Goal: Communication & Community: Answer question/provide support

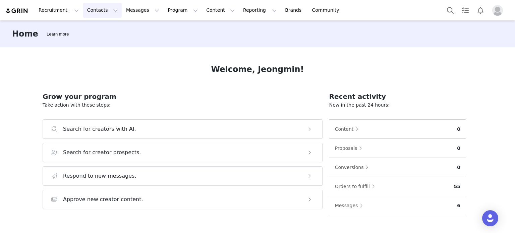
click at [94, 13] on button "Contacts Contacts" at bounding box center [102, 10] width 39 height 15
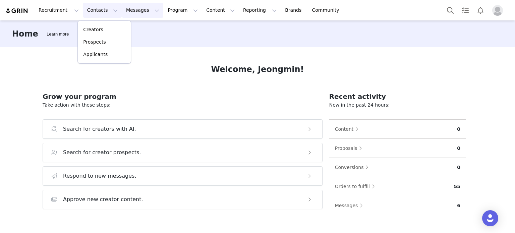
click at [122, 9] on button "Messages Messages" at bounding box center [142, 10] width 41 height 15
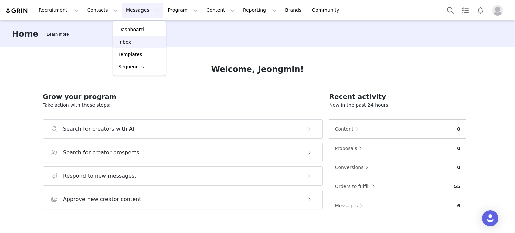
click at [128, 38] on link "Inbox" at bounding box center [139, 42] width 53 height 12
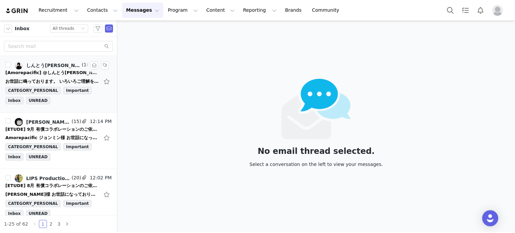
click at [34, 72] on div "[Amorepacific] @しんとう[PERSON_NAME] 韓国訪問について" at bounding box center [52, 72] width 94 height 7
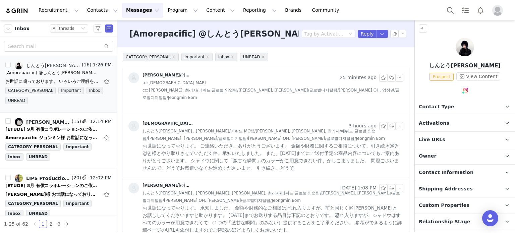
click at [224, 98] on div "김남주/에뛰드 MC팀/[PERSON_NAME] 25 minutes ago to: [PERSON_NAME] cc: [PERSON_NAME], 최…" at bounding box center [266, 87] width 286 height 40
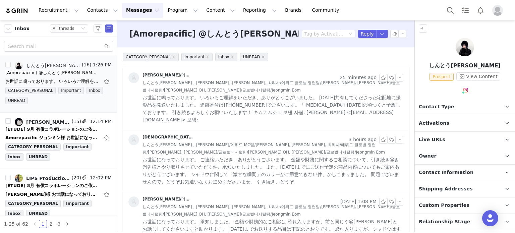
click at [242, 141] on span "しんとう[PERSON_NAME] , [PERSON_NAME]/에뛰드 MC팀/[PERSON_NAME], [PERSON_NAME], 최리사/에뛰드…" at bounding box center [273, 148] width 261 height 15
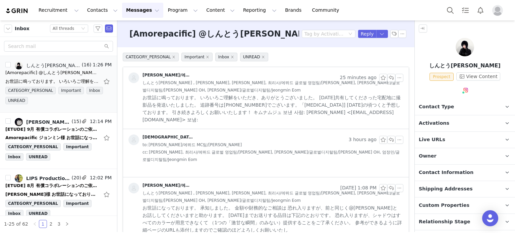
click at [243, 102] on span "お世話に鳴っております。 いろいろご理解をいただき、ありがとうございました。 [DATE]共有してくださった宅配地に撮影品を発送いたしました。 追跡番号は[P…" at bounding box center [273, 109] width 261 height 30
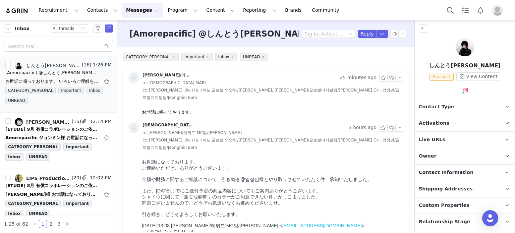
click at [219, 94] on div "김남주/에뛰드 MC팀/[PERSON_NAME] 25 minutes ago to: [PERSON_NAME] cc: [PERSON_NAME], 최…" at bounding box center [266, 87] width 286 height 40
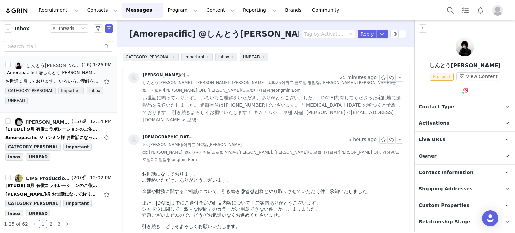
click at [218, 96] on span "お世話に鳴っております。 いろいろご理解をいただき、ありがとうございました。 [DATE]共有してくださった宅配地に撮影品を発送いたしました。 追跡番号は[P…" at bounding box center [273, 109] width 261 height 30
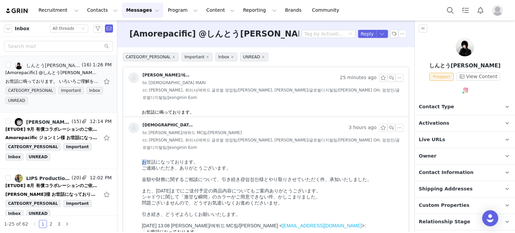
drag, startPoint x: 250, startPoint y: 225, endPoint x: 146, endPoint y: 120, distance: 148.3
copy div "お"
drag, startPoint x: 202, startPoint y: 113, endPoint x: 135, endPoint y: 111, distance: 67.5
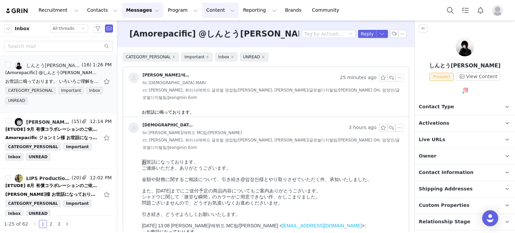
copy div "お世話に鳴っております。"
click at [61, 126] on div "[ETUDE] 9月 有償コラボレーションのご依頼（@sabon_246様）" at bounding box center [52, 129] width 94 height 7
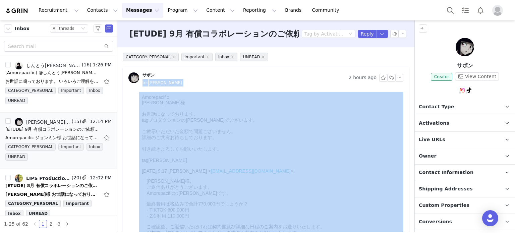
drag, startPoint x: 280, startPoint y: 182, endPoint x: 191, endPoint y: 145, distance: 96.4
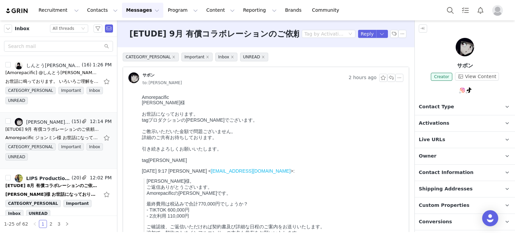
click at [191, 141] on div "詳細のご共有お待ちしております。" at bounding box center [271, 138] width 259 height 6
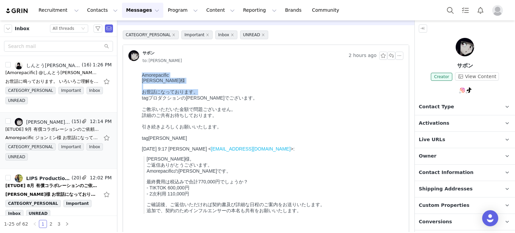
scroll to position [67, 0]
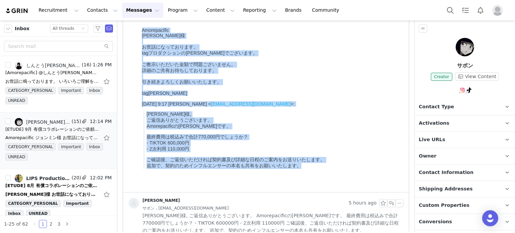
drag, startPoint x: 140, startPoint y: 30, endPoint x: 304, endPoint y: 186, distance: 226.2
click at [304, 186] on html "Amorepacific ジョンミン様 お世話になっております。 tagプロダクションの[PERSON_NAME]でございます。 ご教示いただいた金額で問題ご…" at bounding box center [271, 108] width 264 height 167
copy body "Amorepacific ジョンミン様 お世話になっております。 tagプロダクションの[PERSON_NAME]でございます。 ご教示いただいた金額で問題ご…"
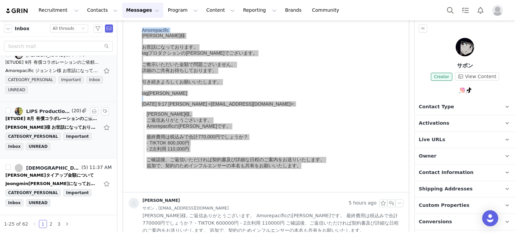
drag, startPoint x: 42, startPoint y: 125, endPoint x: 107, endPoint y: 124, distance: 64.8
click at [42, 125] on div "[PERSON_NAME]様 お世話になっております。 LIPSの[PERSON_NAME]です。 ご確認いただきありがとうございます。 1. 契約書関連お送…" at bounding box center [52, 127] width 94 height 7
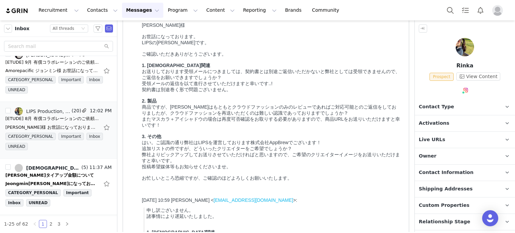
drag, startPoint x: 143, startPoint y: 24, endPoint x: 312, endPoint y: 216, distance: 255.7
click at [312, 229] on body "[PERSON_NAME]様 お世話になっております。 LIPSの[PERSON_NAME]です。 ご確認いただきありがとうございます。 1. 契約書関連 お…" at bounding box center [271, 190] width 259 height 337
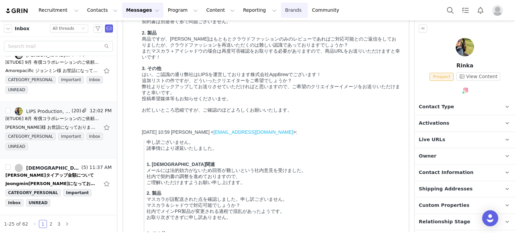
copy div "lo・ipsumd sitametcons。 ADIPiscin。 elitseddoeiusmodt。 8. incid utlaboreetdolorem…"
click at [58, 178] on div "Jeongmin[PERSON_NAME]になっております！ [PERSON_NAME]マネジメント担当の[PERSON_NAME]です！ 広告配信に関しまし…" at bounding box center [58, 183] width 106 height 11
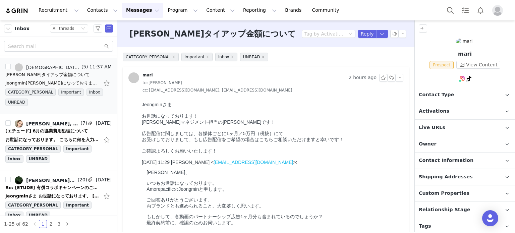
scroll to position [0, 0]
drag, startPoint x: 273, startPoint y: 202, endPoint x: 250, endPoint y: 150, distance: 57.1
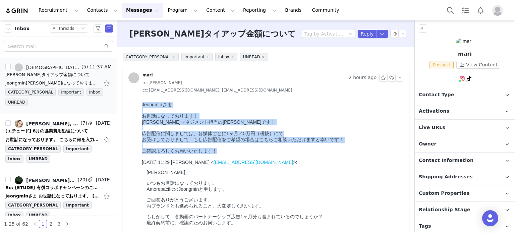
drag, startPoint x: 246, startPoint y: 160, endPoint x: 307, endPoint y: 117, distance: 74.5
click at [139, 99] on html "Jeongminさま お世話になっております！ [PERSON_NAME]マネジメント担当の[PERSON_NAME]です！ 広告配信に関しましては、各媒体ご…" at bounding box center [271, 172] width 264 height 147
copy div "Jeongminさま お世話になっております！ [PERSON_NAME]マネジメント担当の[PERSON_NAME]です！ 広告配信に関しましては、各媒体ご…"
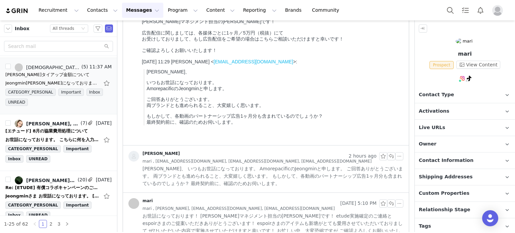
click at [184, 109] on p "ご回答ありがとうございます。 両ブランドとも進められること、大変嬉しく思います。" at bounding box center [274, 103] width 254 height 12
click at [264, 125] on p "もしかして、各動画のパートナーシップ広告1ヶ月分も含まれているのでしょうか？ 最終契約前に、確認のためお伺いします。" at bounding box center [274, 119] width 254 height 12
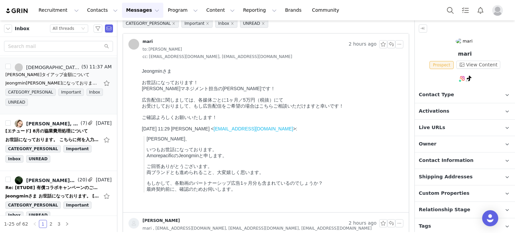
scroll to position [0, 0]
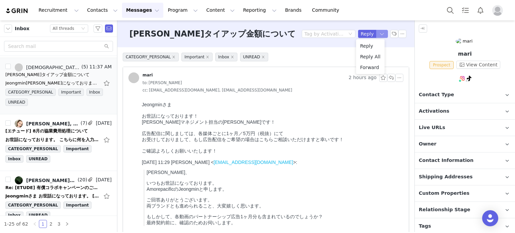
click at [378, 34] on button "button" at bounding box center [382, 34] width 12 height 8
click at [374, 55] on li "Reply All" at bounding box center [370, 56] width 29 height 11
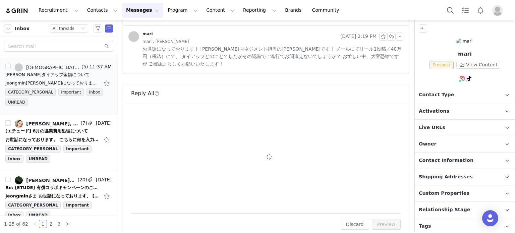
scroll to position [387, 0]
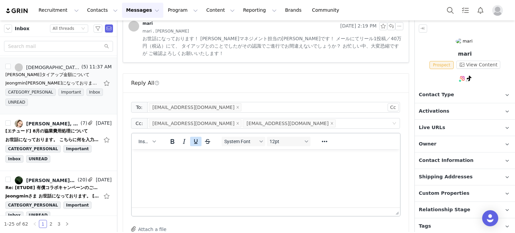
click at [198, 167] on html at bounding box center [266, 158] width 268 height 18
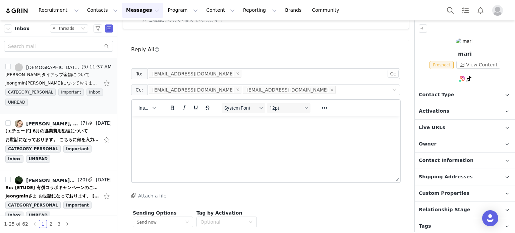
scroll to position [0, 0]
paste body "Rich Text Area. Press ALT-0 for help."
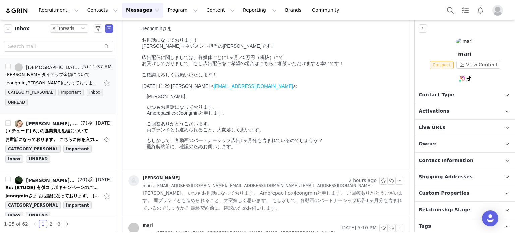
scroll to position [101, 0]
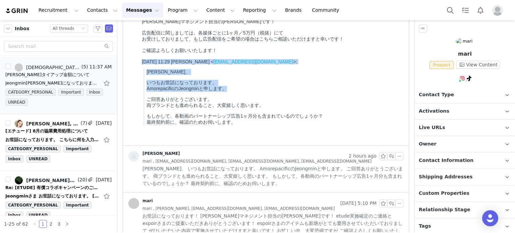
drag, startPoint x: 227, startPoint y: 101, endPoint x: 131, endPoint y: 72, distance: 100.3
click at [139, 72] on html "Jeongminさま お世話になっております！ [PERSON_NAME]マネジメント担当の[PERSON_NAME]です！ 広告配信に関しましては、各媒体ご…" at bounding box center [271, 72] width 264 height 147
click at [148, 75] on p "[PERSON_NAME]、" at bounding box center [274, 72] width 254 height 6
copy blockquote "[PERSON_NAME]、 いつもお世話になっております。 AmorepacificのJeongminと申します。"
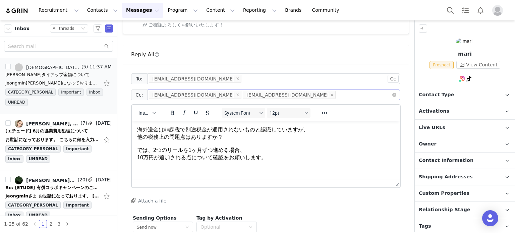
scroll to position [455, 0]
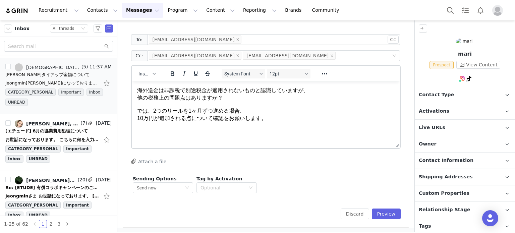
click at [137, 94] on p "海外送金は非課税で別途税金が適用されないものと認識していますが、 他の税務上の問題点はありますか？" at bounding box center [266, 94] width 258 height 15
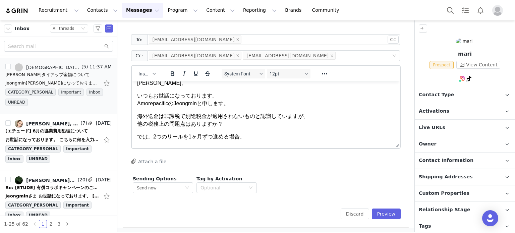
scroll to position [15, 0]
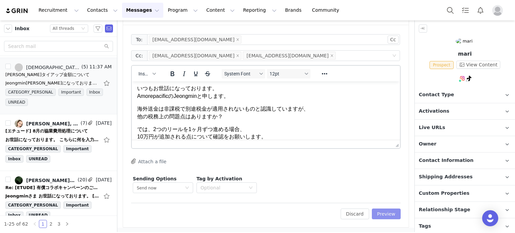
drag, startPoint x: 384, startPoint y: 212, endPoint x: 382, endPoint y: 214, distance: 3.6
click at [384, 212] on button "Preview" at bounding box center [386, 214] width 29 height 11
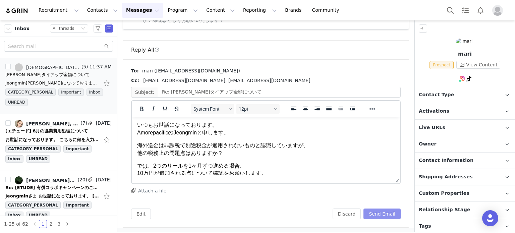
scroll to position [20, 0]
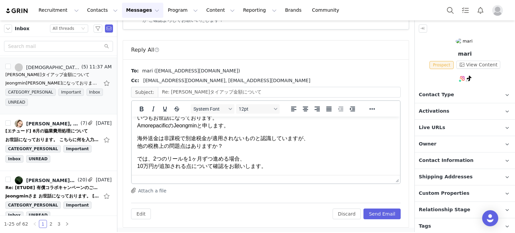
click at [182, 151] on body "[PERSON_NAME]、 いつもお世話になっております。 AmorepacificのJeongminと申します。 海外送金は非課税で別途税金が適用されない…" at bounding box center [266, 136] width 258 height 69
click at [371, 213] on button "Send Email" at bounding box center [382, 214] width 37 height 11
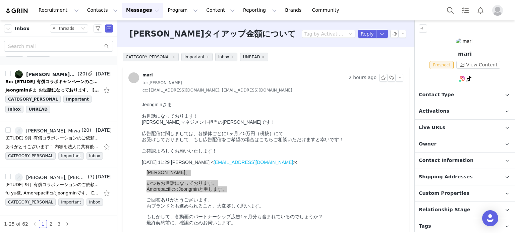
scroll to position [235, 0]
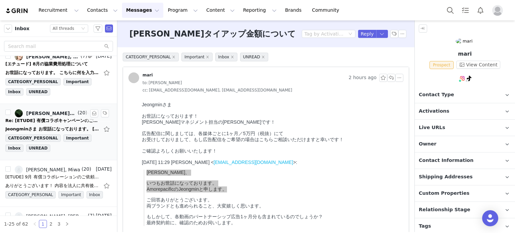
drag, startPoint x: 64, startPoint y: 125, endPoint x: 70, endPoint y: 125, distance: 5.4
click at [64, 126] on div "Jeongminさま お世話になっております。 [PERSON_NAME]です。 ご対応いただきありがとうございます。 おそらく着金までに時間を要するかと存じ…" at bounding box center [52, 129] width 94 height 7
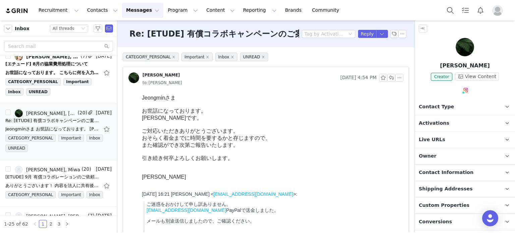
scroll to position [0, 0]
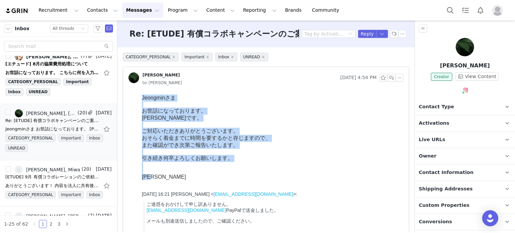
drag, startPoint x: 140, startPoint y: 95, endPoint x: 195, endPoint y: 192, distance: 111.5
click at [195, 192] on html "Jeongminさま お世話になっております。 [PERSON_NAME]です。 ご対応いただきありがとうございます。 おそらく着金までに時間を要するかと存じ…" at bounding box center [271, 198] width 264 height 213
copy body "Jeongminさま お世話になっております。 [PERSON_NAME]です。 ご対応いただきありがとうございます。 おそらく着金までに時間を要するかと存じ…"
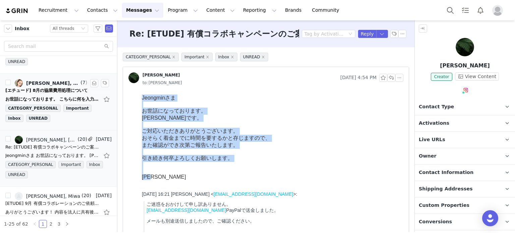
scroll to position [201, 0]
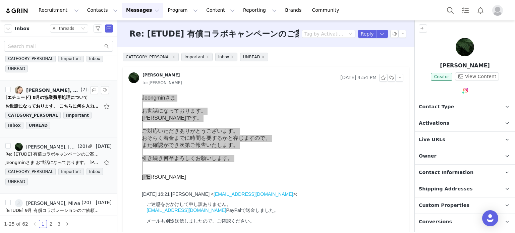
click at [68, 101] on div "お世話になっております。 こちらに何を入力したら良いのか分からないです。 よろしくお願い致します。 [DATE] 17:21 t xxx <[EMAIL_AD…" at bounding box center [58, 106] width 106 height 11
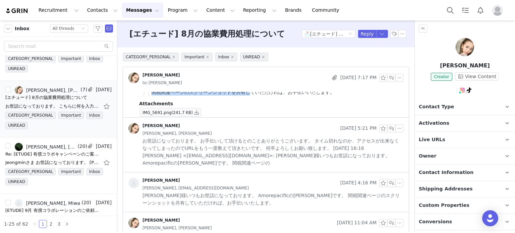
scroll to position [0, 0]
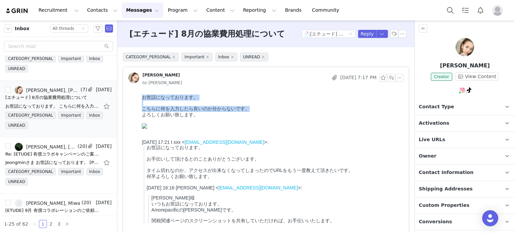
drag, startPoint x: 142, startPoint y: 97, endPoint x: 247, endPoint y: 113, distance: 106.6
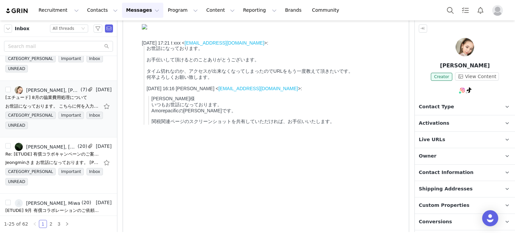
scroll to position [67, 0]
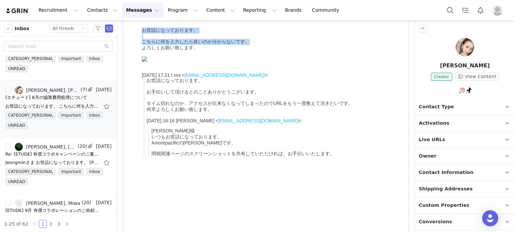
drag, startPoint x: 259, startPoint y: 269, endPoint x: 259, endPoint y: 113, distance: 155.3
click at [147, 62] on img at bounding box center [144, 58] width 5 height 5
